Goal: Navigation & Orientation: Find specific page/section

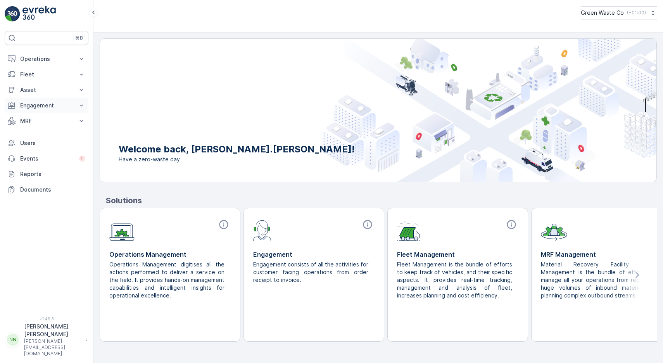
click at [78, 99] on button "Engagement" at bounding box center [47, 106] width 84 height 16
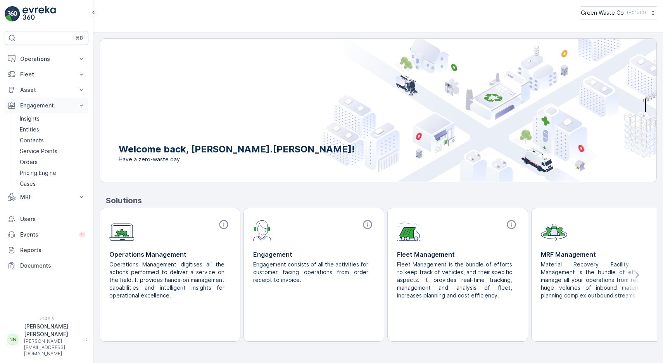
click at [78, 102] on icon at bounding box center [82, 106] width 8 height 8
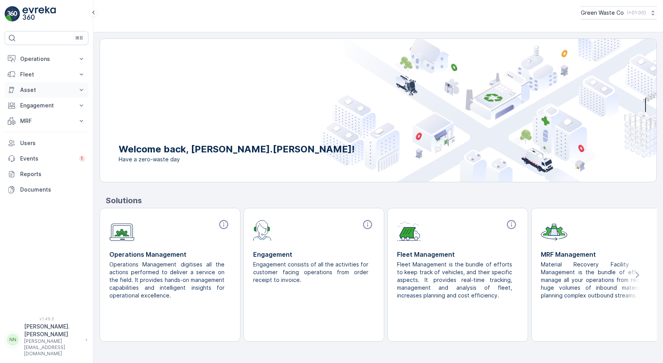
click at [78, 87] on icon at bounding box center [82, 90] width 8 height 8
click at [78, 77] on icon at bounding box center [82, 75] width 8 height 8
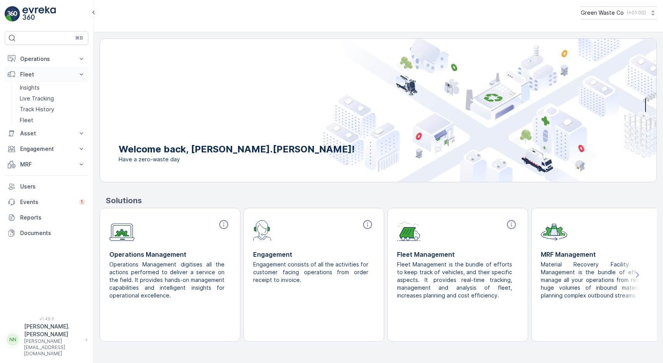
click at [78, 77] on icon at bounding box center [82, 75] width 8 height 8
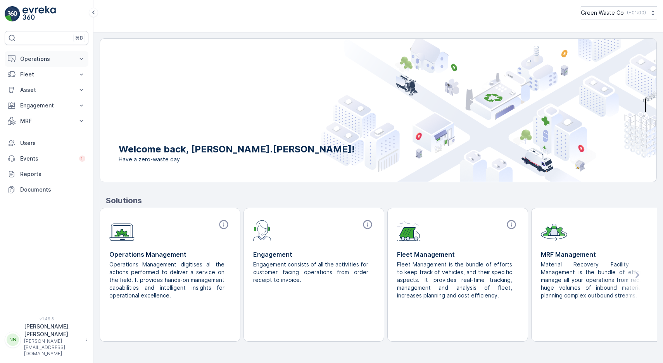
click at [78, 58] on icon at bounding box center [82, 59] width 8 height 8
click at [78, 57] on icon at bounding box center [82, 59] width 8 height 8
click at [75, 123] on button "MRF" at bounding box center [47, 121] width 84 height 16
click at [171, 28] on div "Green Waste Co ( +01:00 )" at bounding box center [378, 16] width 570 height 32
